Goal: Task Accomplishment & Management: Manage account settings

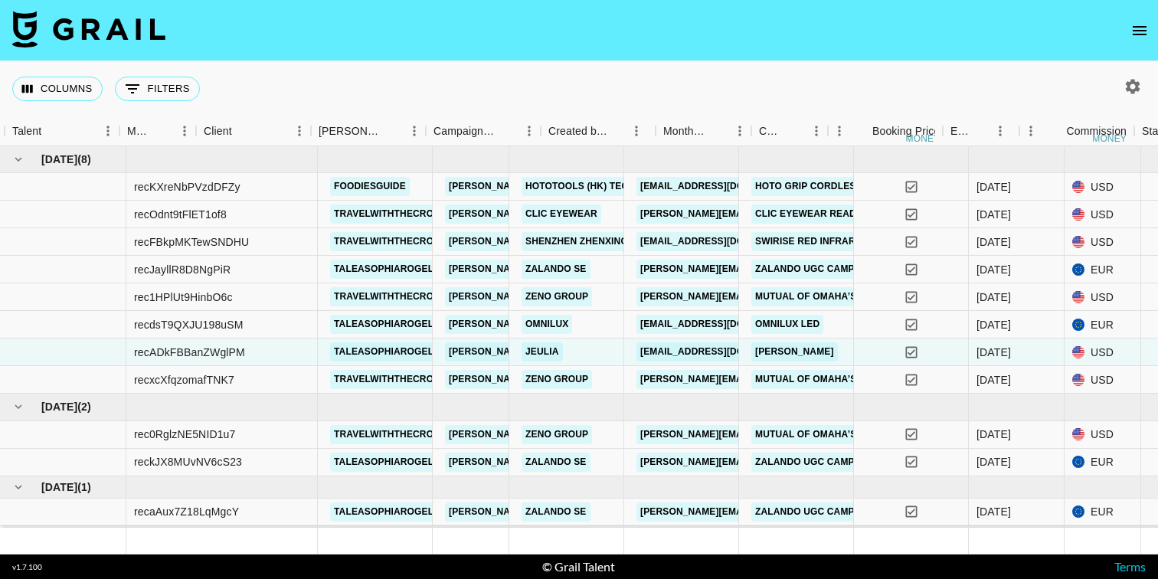
scroll to position [0, 313]
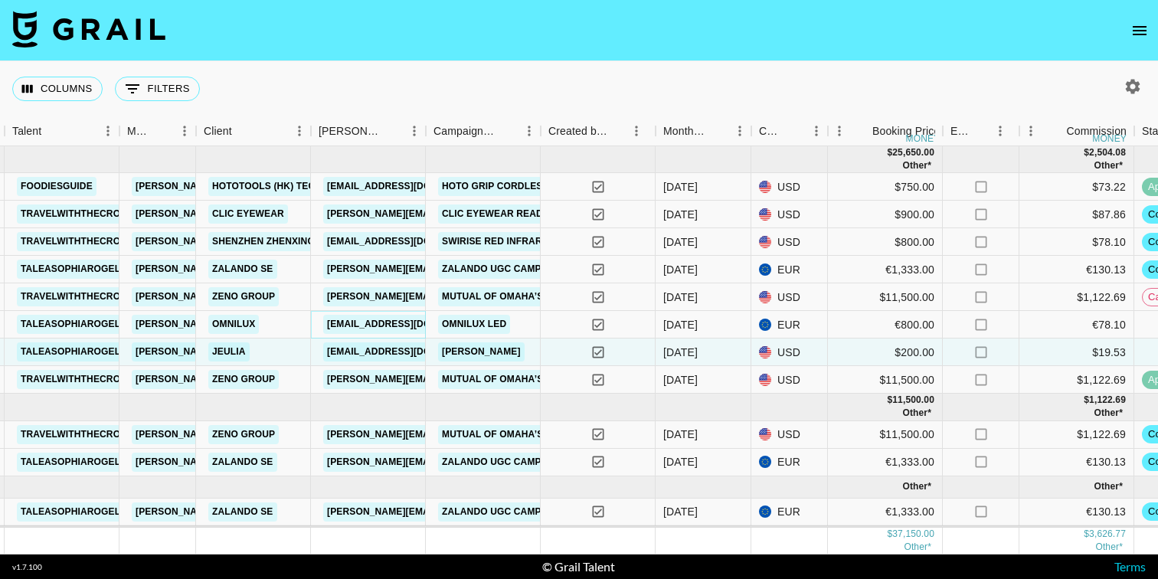
click at [364, 325] on link "[EMAIL_ADDRESS][DOMAIN_NAME]" at bounding box center [409, 324] width 172 height 19
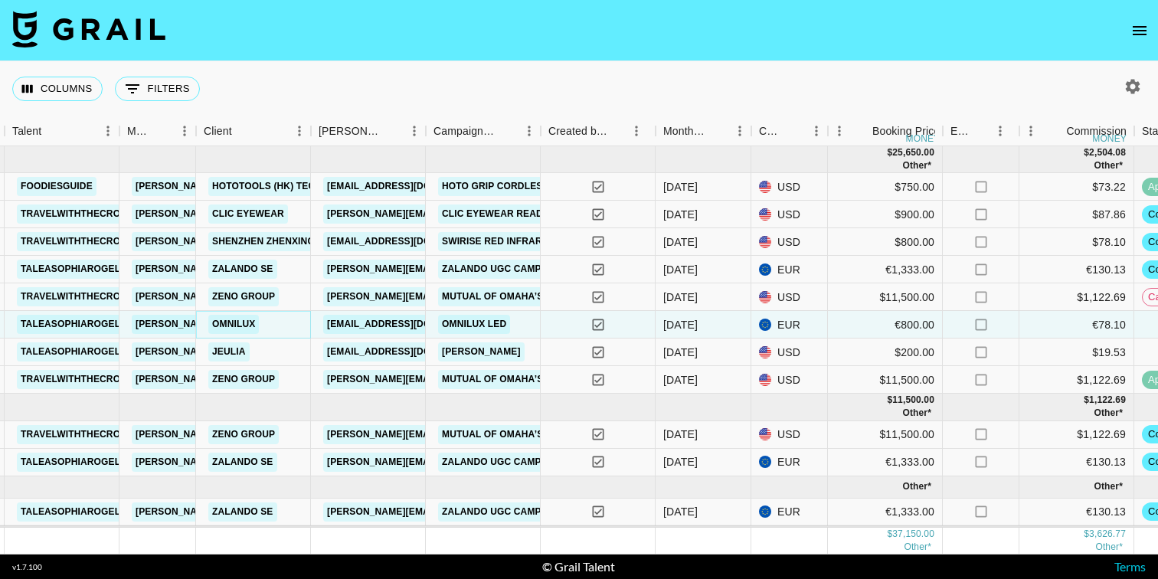
click at [240, 322] on link "Omnilux" at bounding box center [233, 324] width 51 height 19
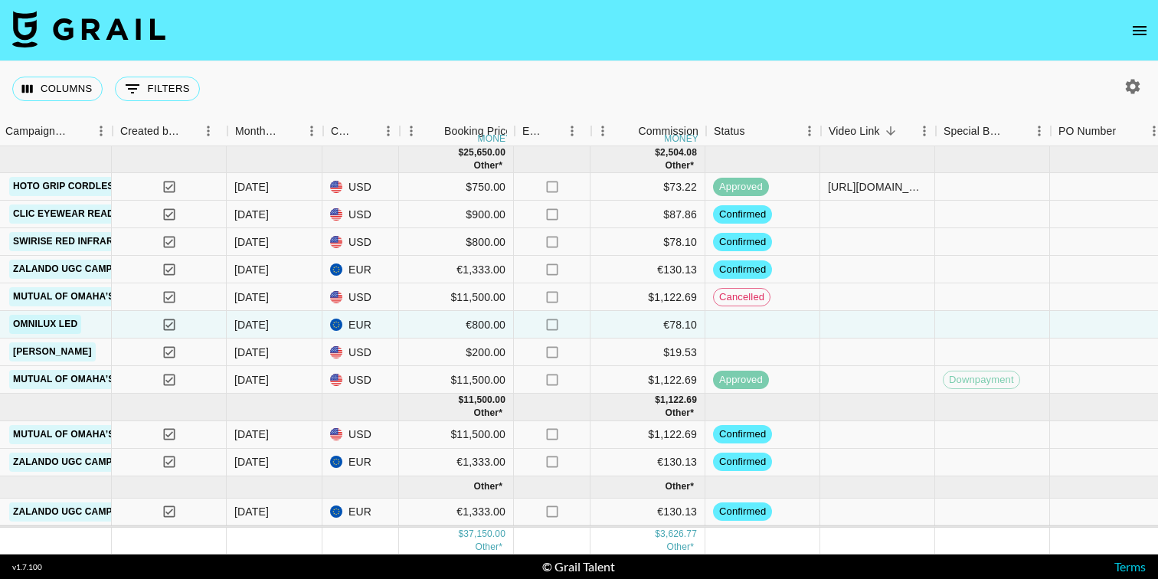
scroll to position [0, 743]
click at [732, 296] on span "cancelled" at bounding box center [741, 297] width 56 height 15
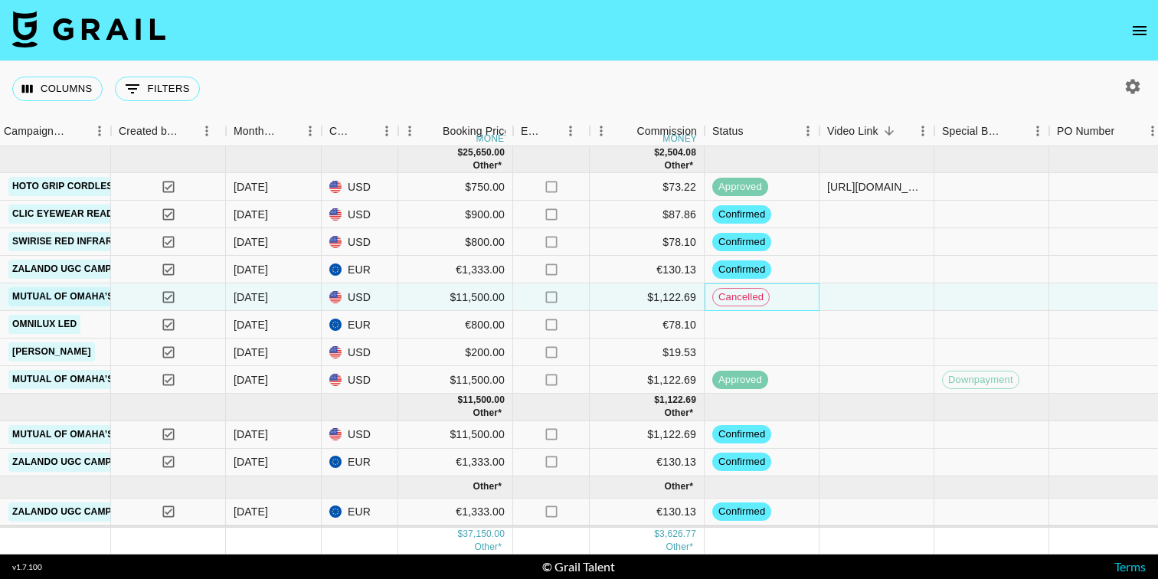
click at [767, 301] on span "cancelled" at bounding box center [741, 297] width 56 height 15
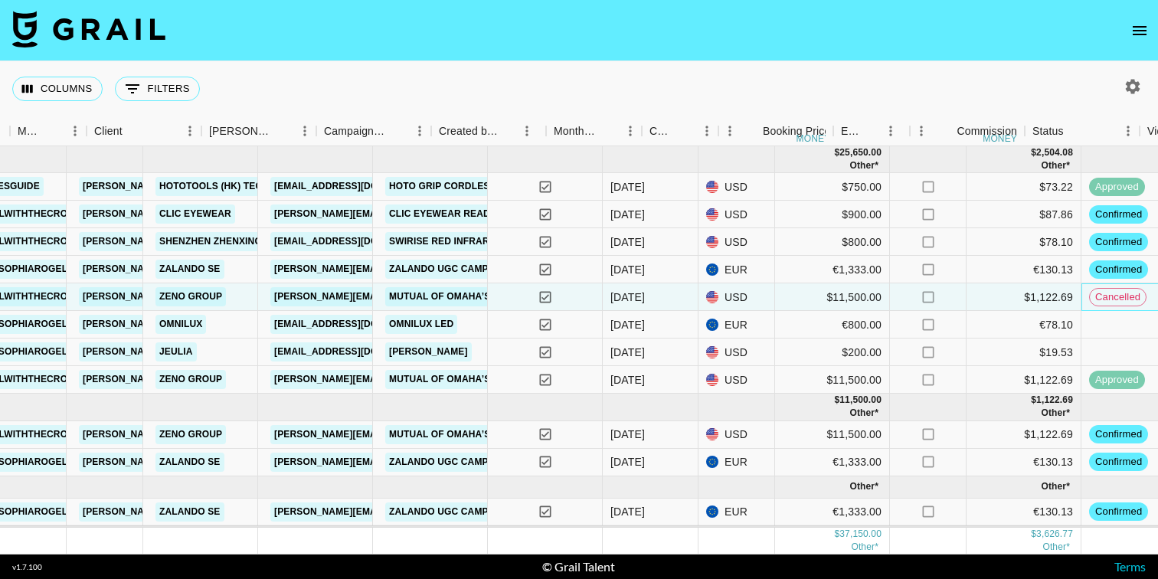
scroll to position [0, 185]
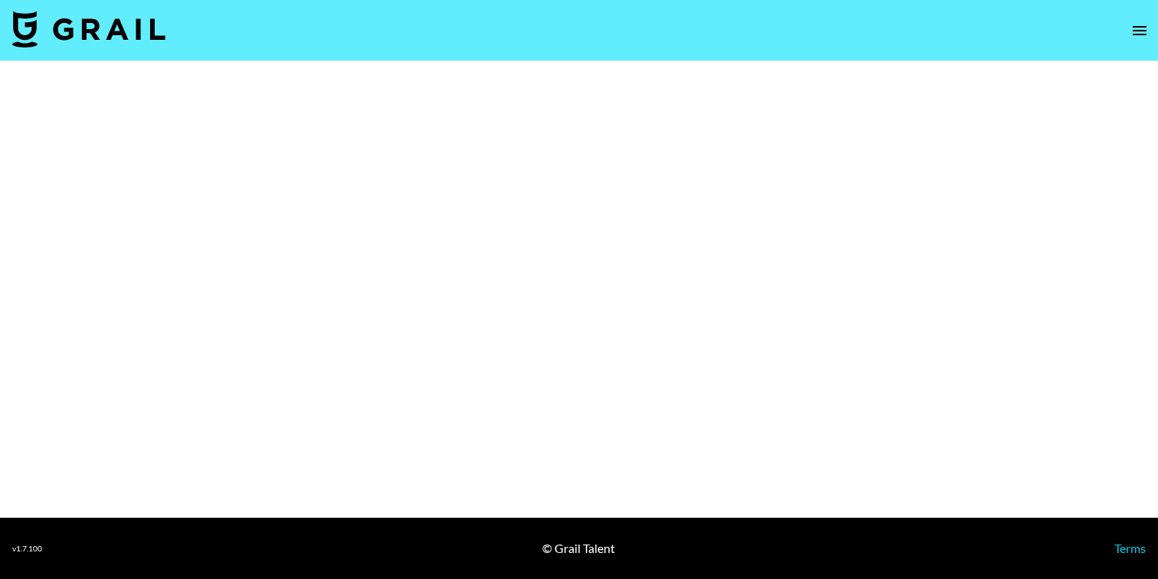
select select "Brand"
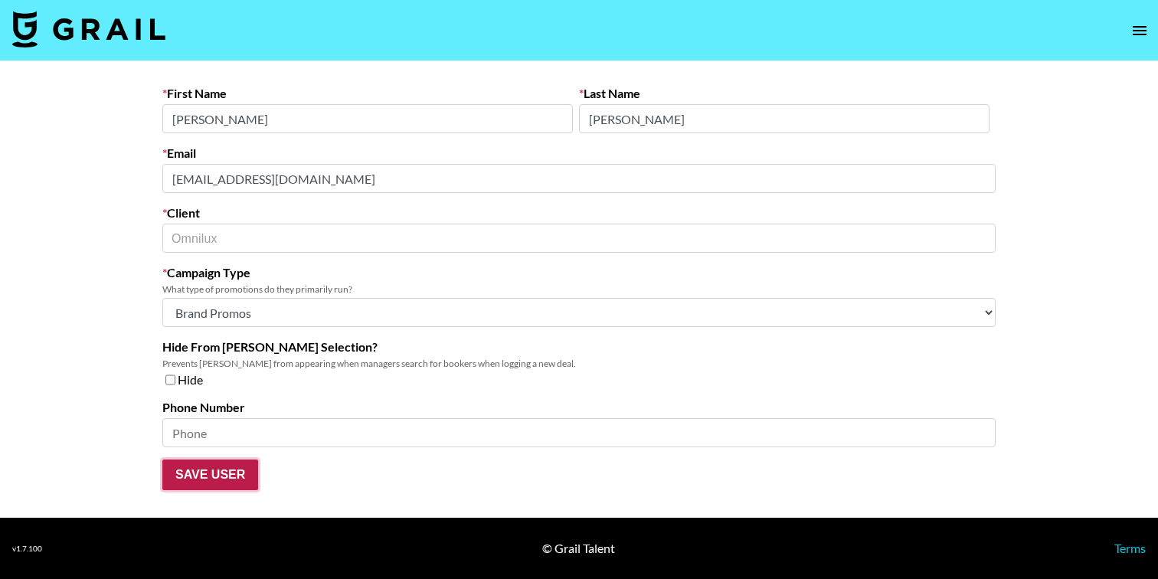
click at [217, 466] on input "Save User" at bounding box center [210, 474] width 96 height 31
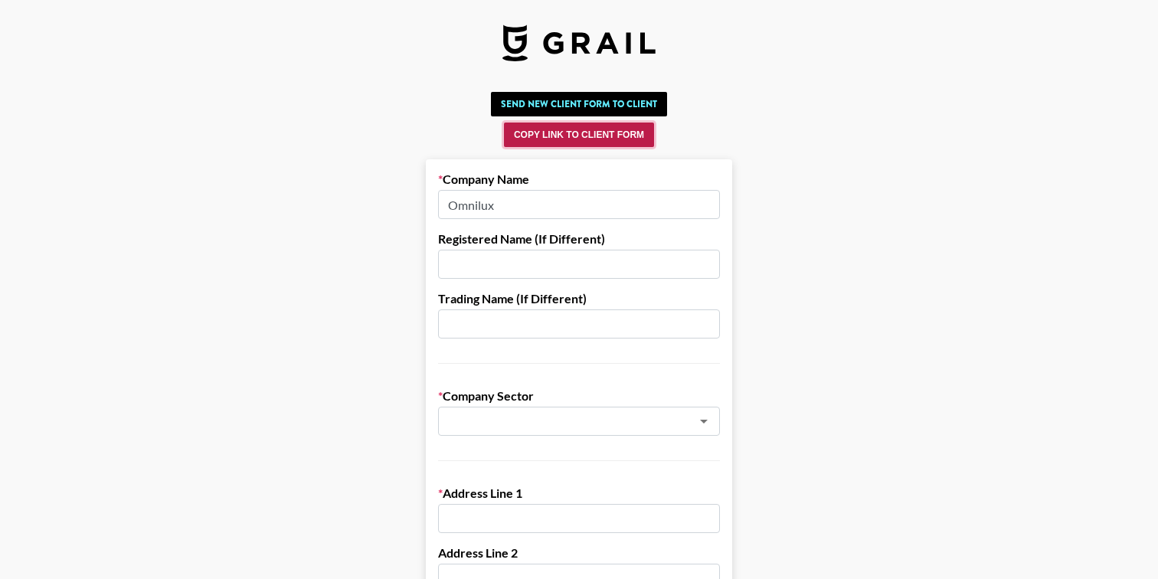
click at [572, 136] on button "Copy Link to Client Form" at bounding box center [579, 135] width 150 height 25
